Goal: Task Accomplishment & Management: Use online tool/utility

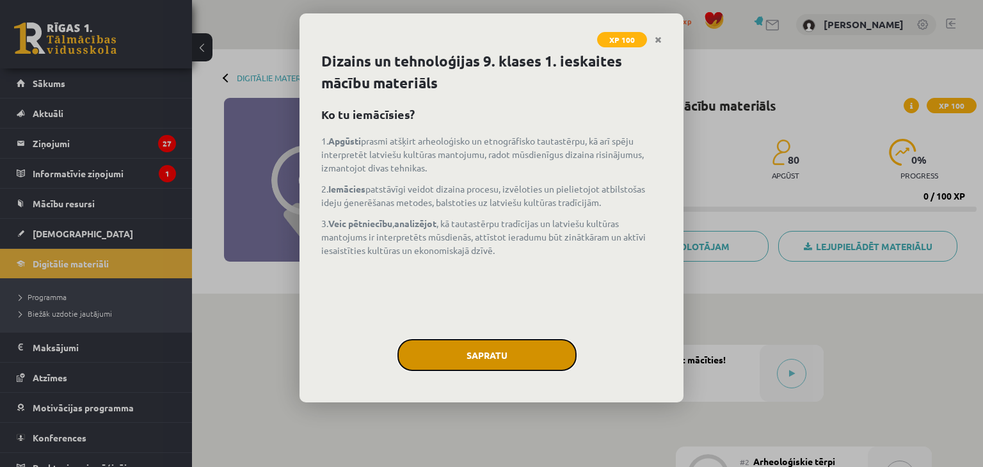
click at [500, 367] on button "Sapratu" at bounding box center [486, 355] width 179 height 32
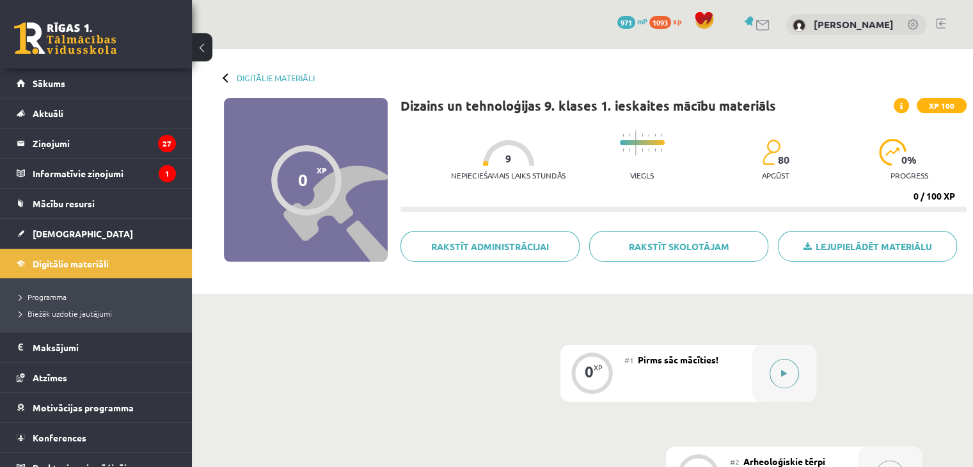
click at [786, 372] on icon at bounding box center [784, 374] width 6 height 8
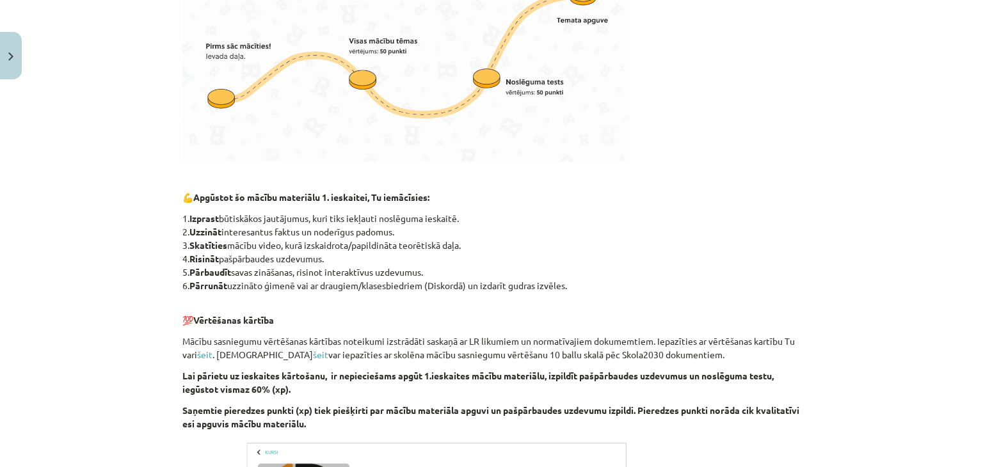
scroll to position [768, 0]
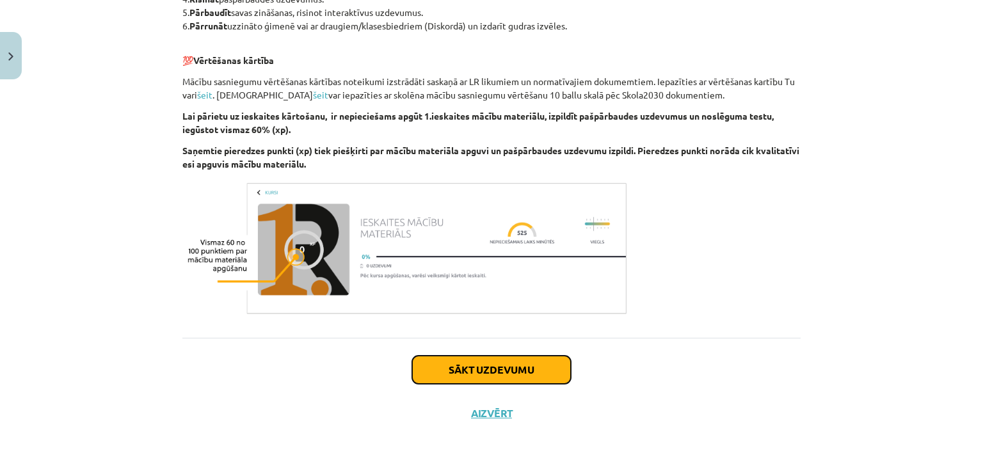
click at [519, 361] on button "Sākt uzdevumu" at bounding box center [491, 370] width 159 height 28
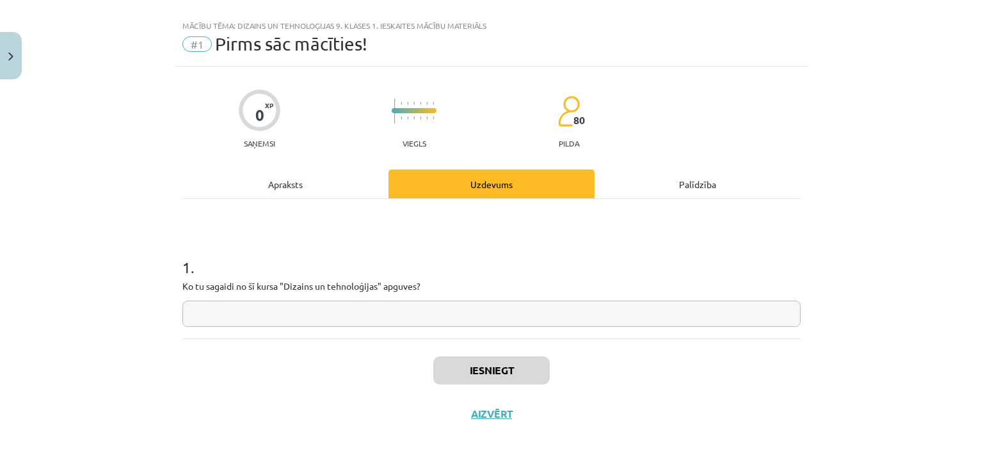
click at [251, 315] on input "text" at bounding box center [491, 314] width 618 height 26
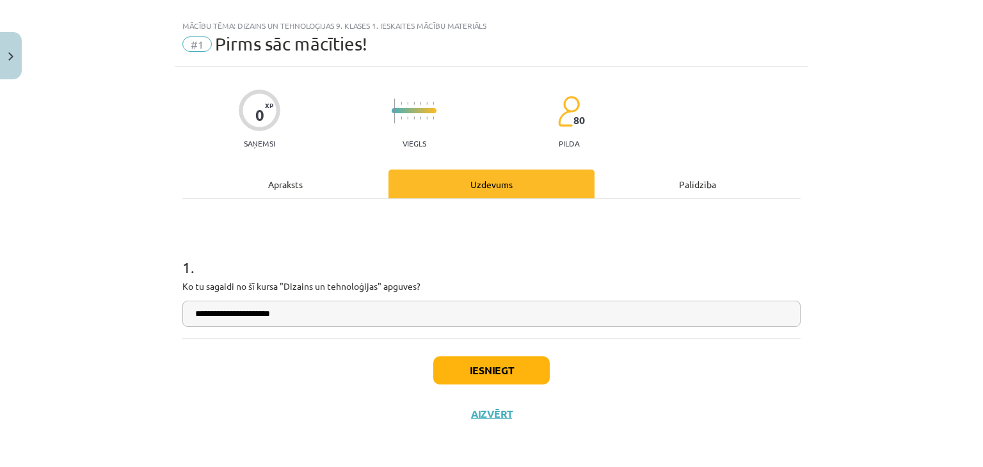
type input "**********"
click at [495, 368] on button "Iesniegt" at bounding box center [491, 370] width 116 height 28
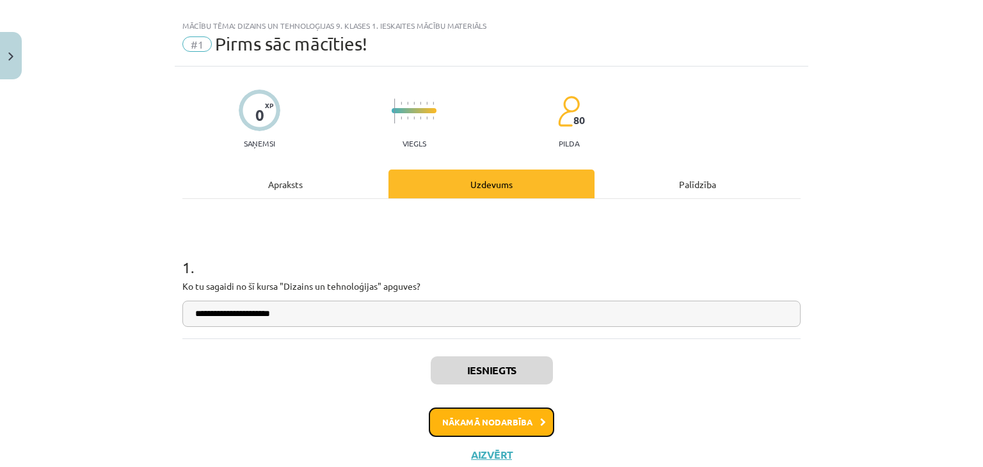
click at [493, 421] on button "Nākamā nodarbība" at bounding box center [491, 421] width 125 height 29
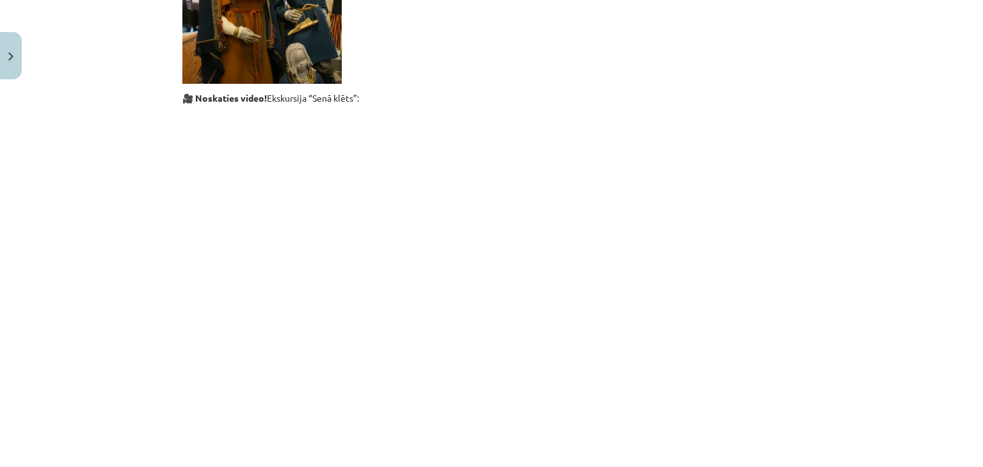
scroll to position [519, 0]
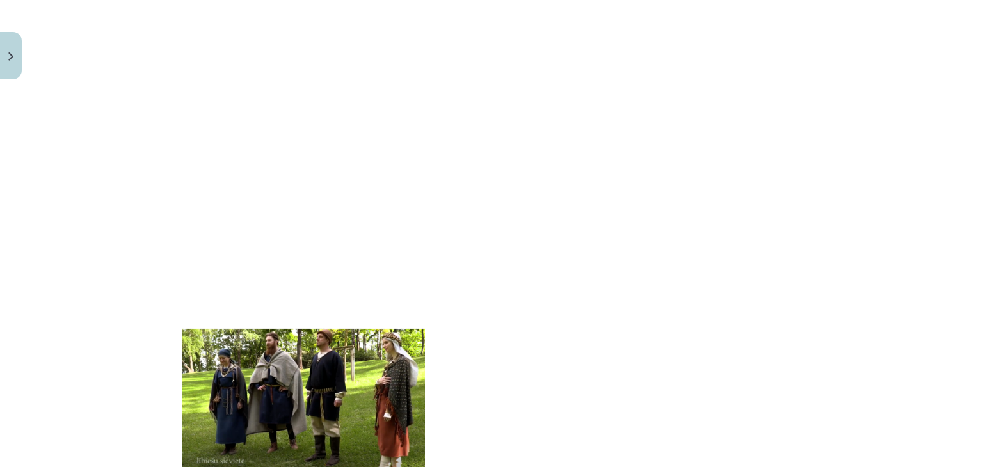
click at [846, 308] on div "Mācību tēma: Dizains un tehnoloģijas 9. klases 1. ieskaites mācību materiāls #2…" at bounding box center [491, 233] width 983 height 467
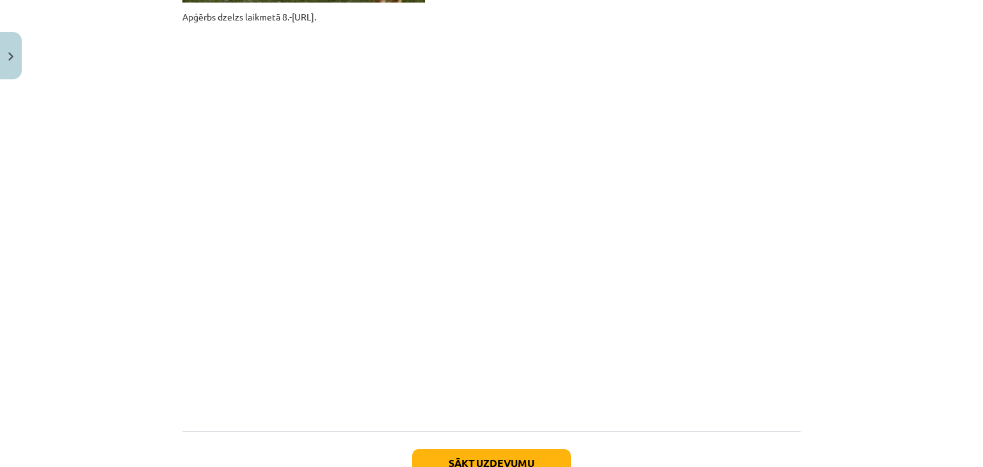
scroll to position [1001, 0]
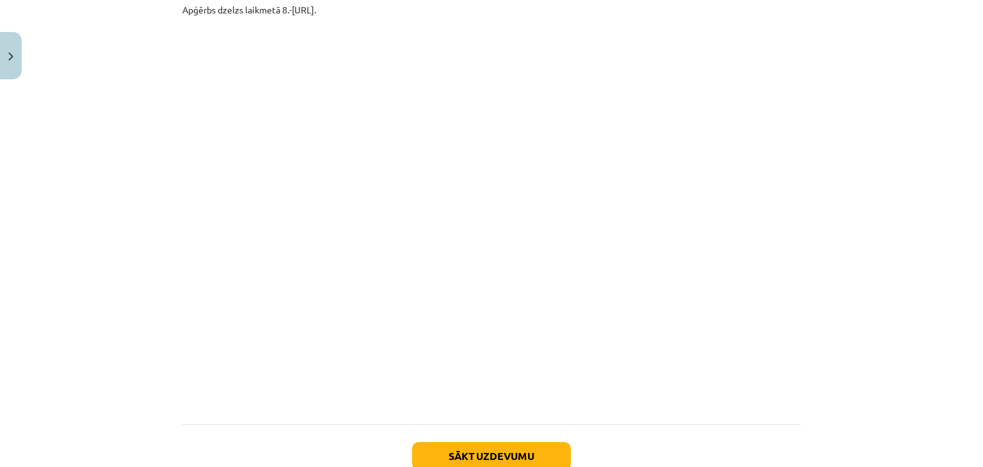
click at [882, 317] on div "Mācību tēma: Dizains un tehnoloģijas 9. klases 1. ieskaites mācību materiāls #2…" at bounding box center [491, 233] width 983 height 467
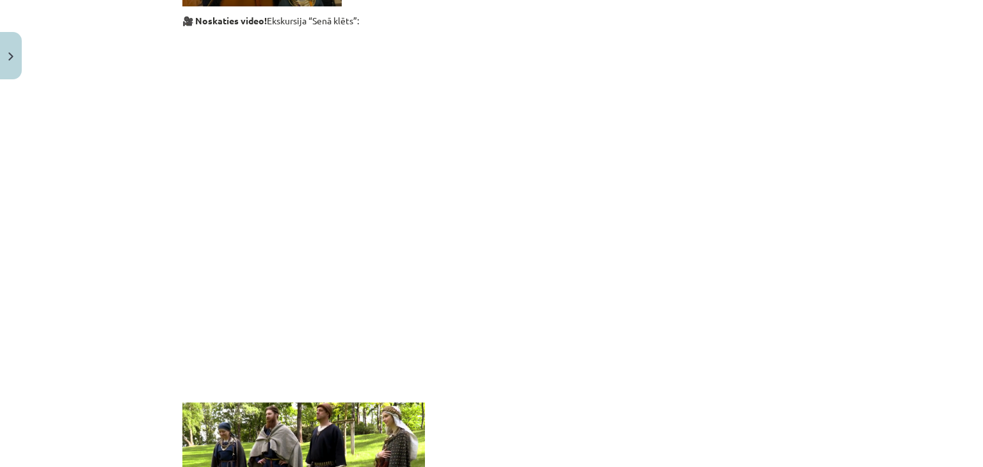
scroll to position [448, 0]
